Goal: Check status: Check status

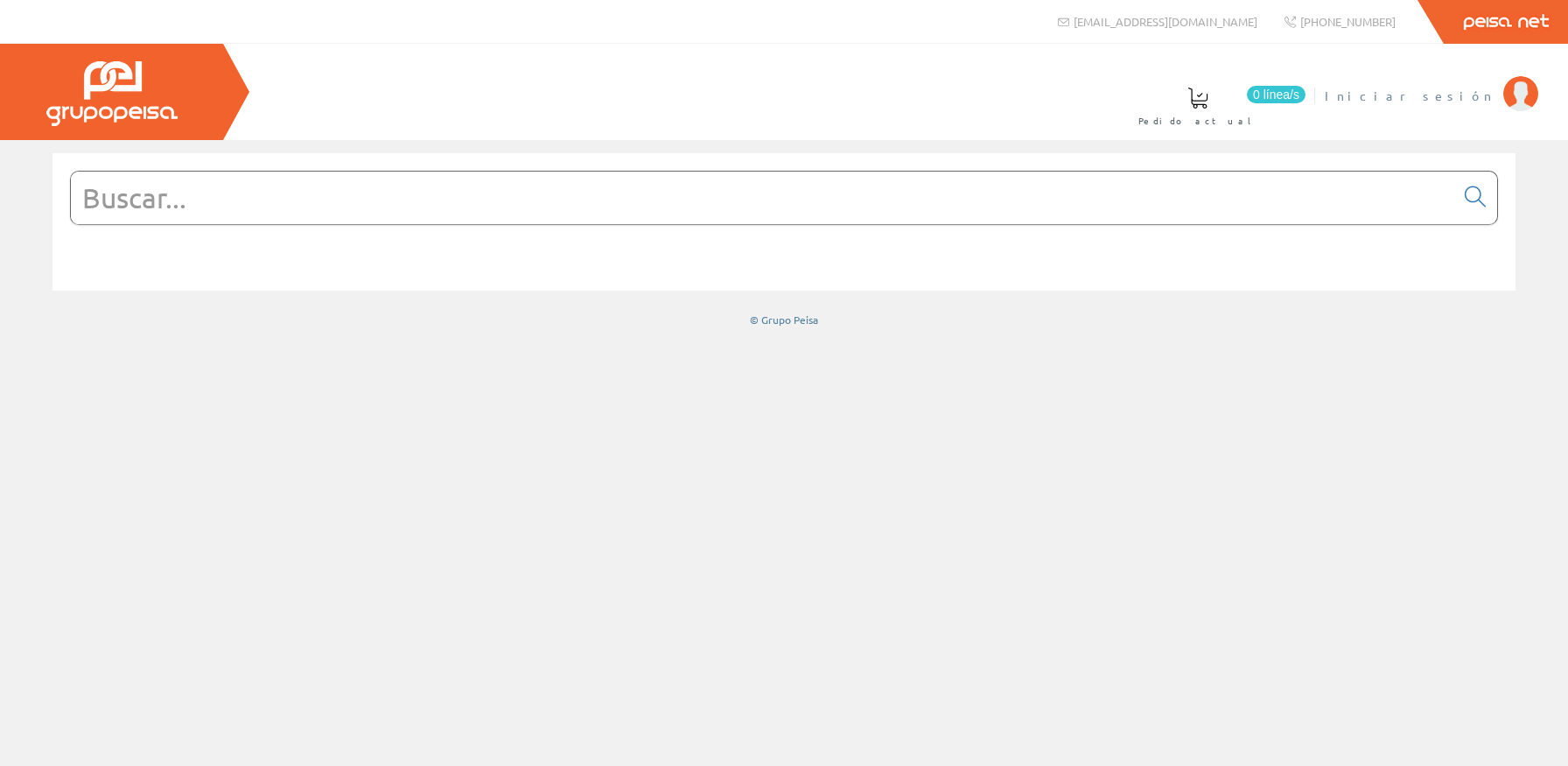
click at [1457, 89] on span "Iniciar sesión" at bounding box center [1410, 95] width 170 height 18
click at [1429, 89] on span "[PERSON_NAME]. [PERSON_NAME]" at bounding box center [1321, 95] width 346 height 18
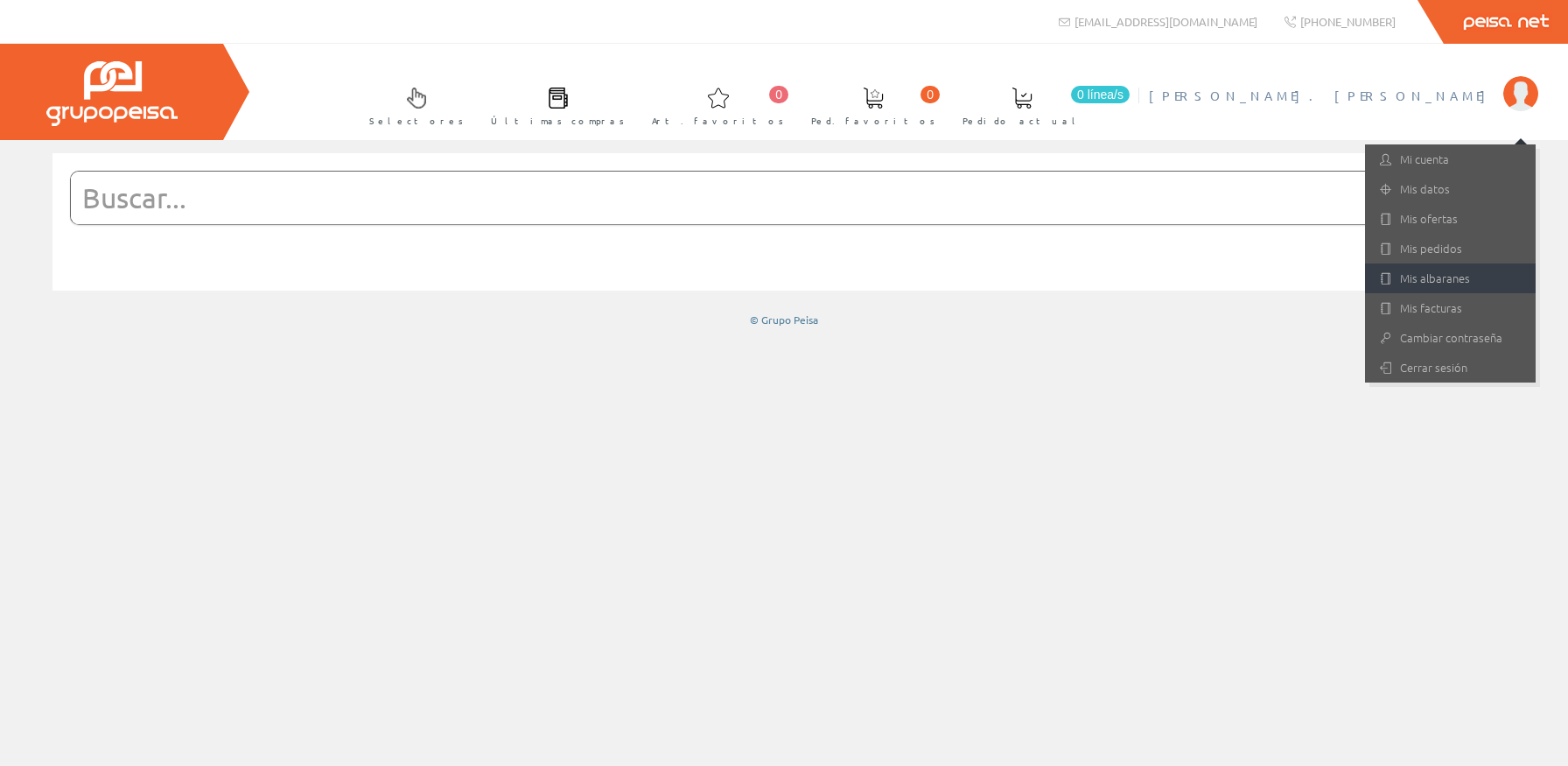
click at [1466, 279] on link "Mis albaranes" at bounding box center [1450, 279] width 170 height 30
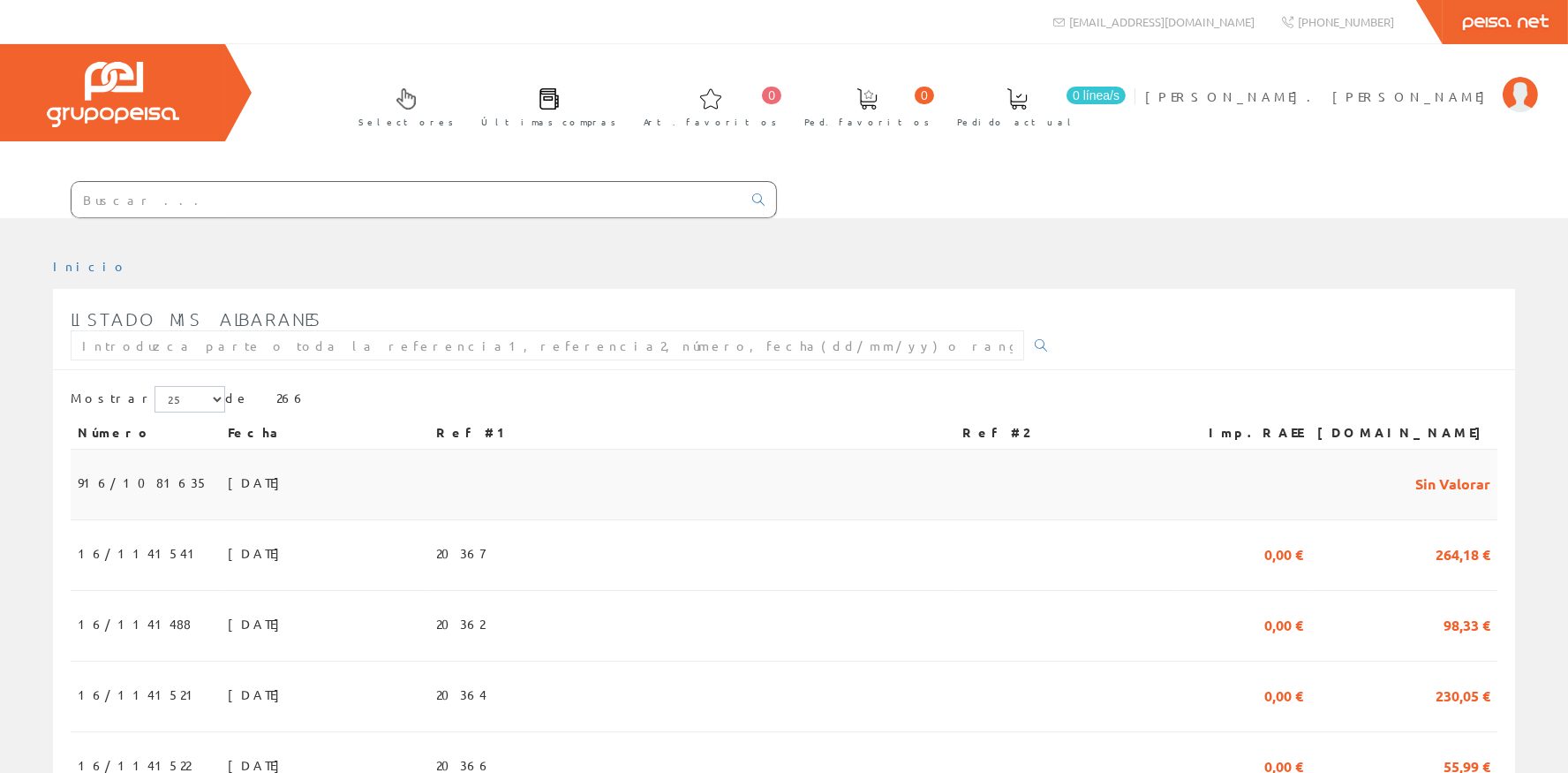
click at [251, 488] on td "[DATE]" at bounding box center [325, 484] width 209 height 71
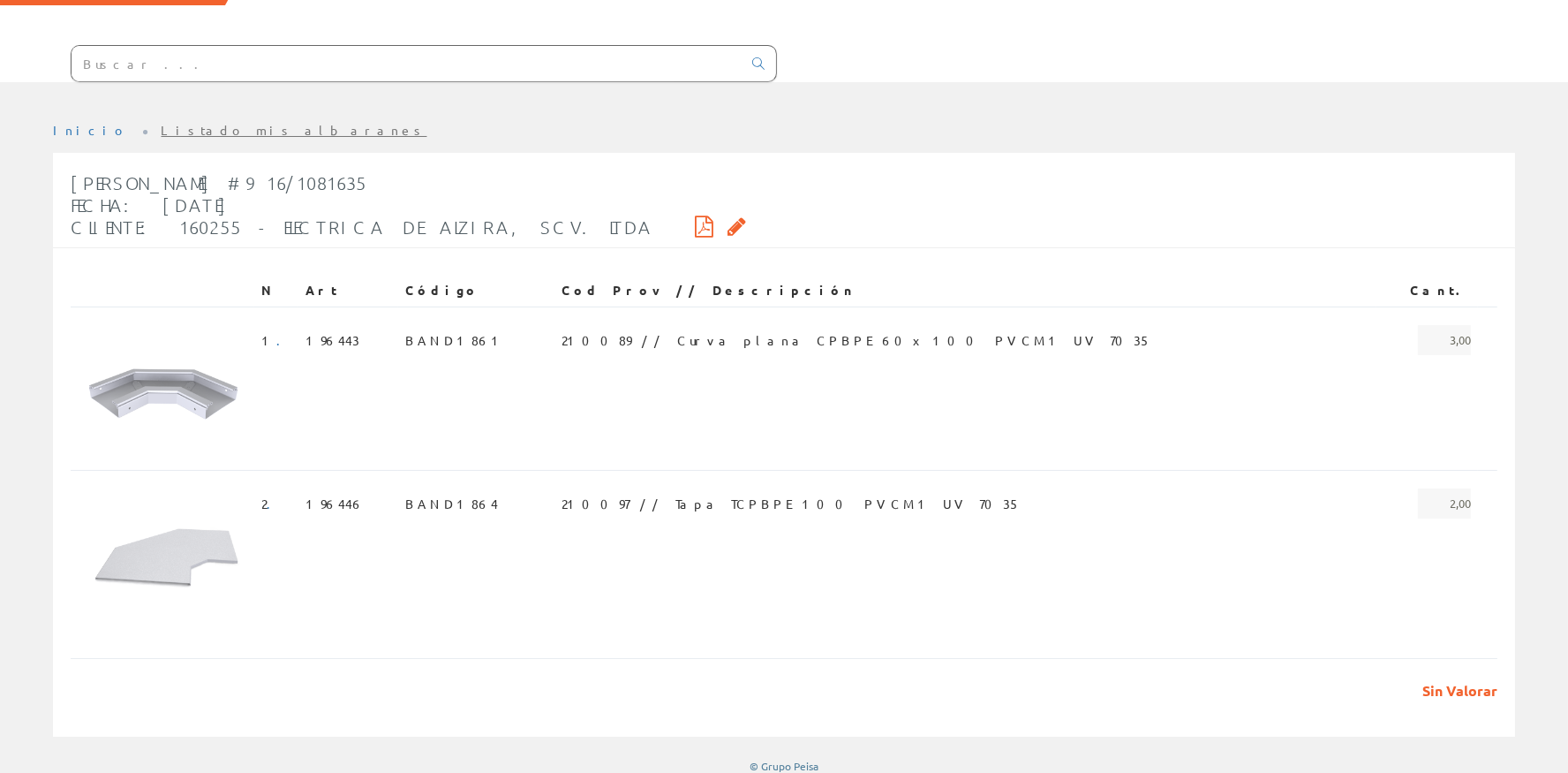
scroll to position [145, 0]
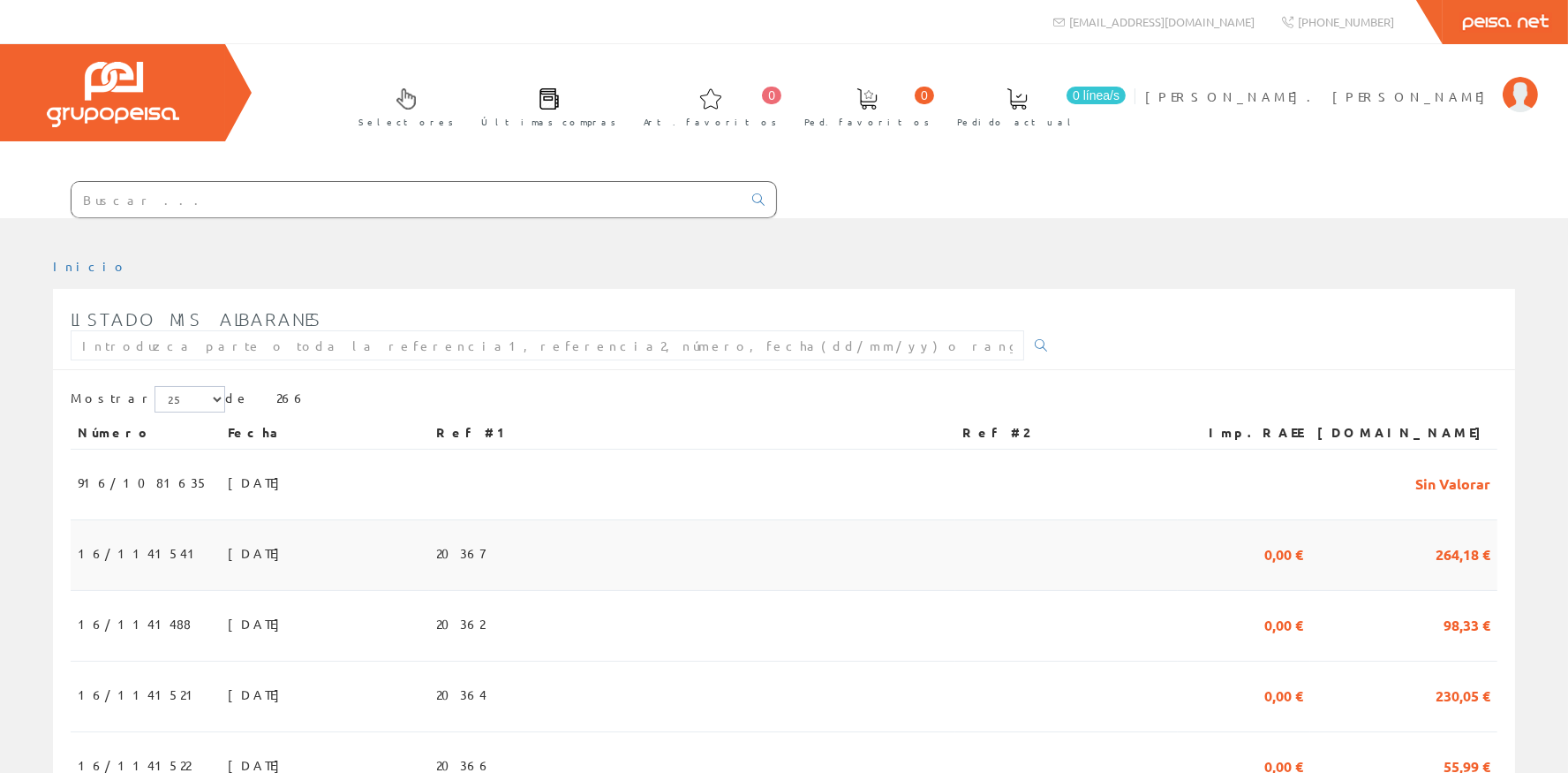
click at [429, 560] on td "[DATE]" at bounding box center [325, 555] width 209 height 71
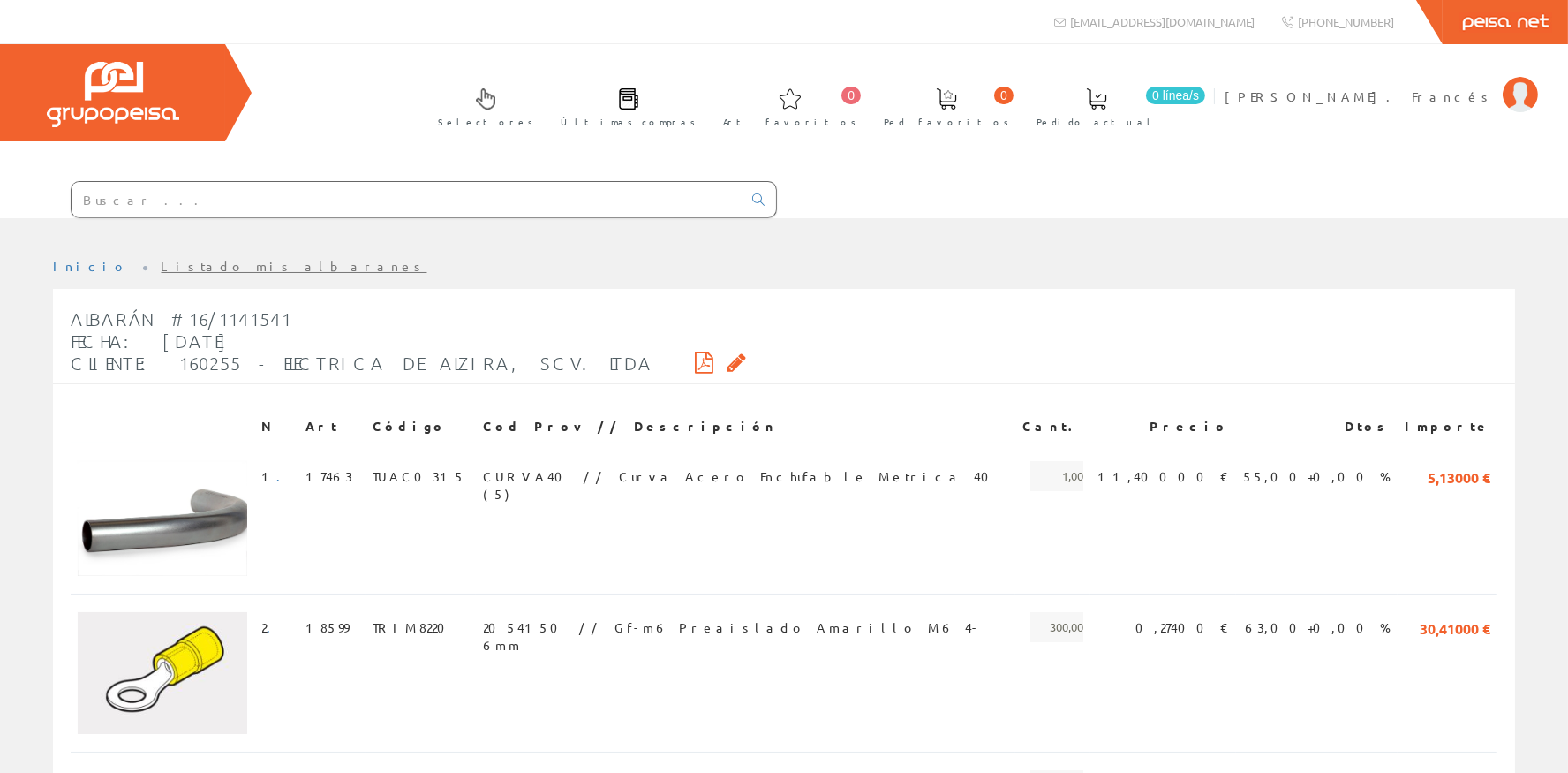
scroll to position [244, 0]
